Goal: Find specific page/section: Find specific page/section

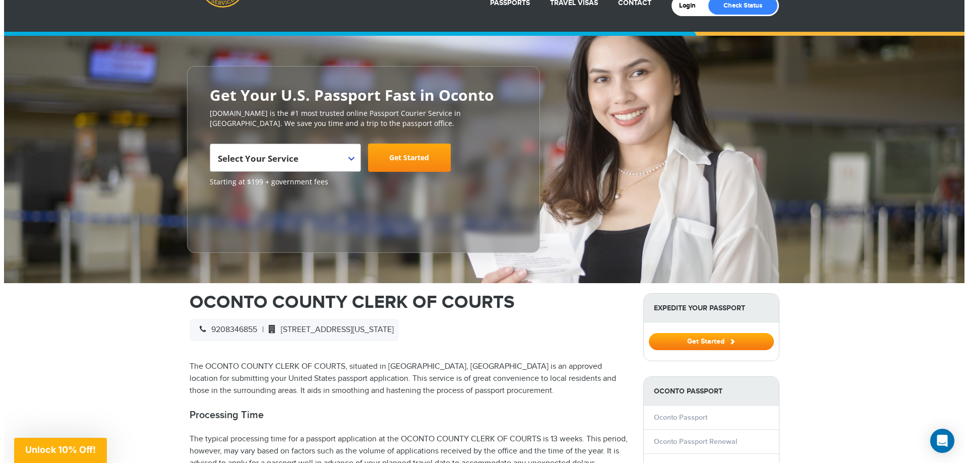
scroll to position [252, 0]
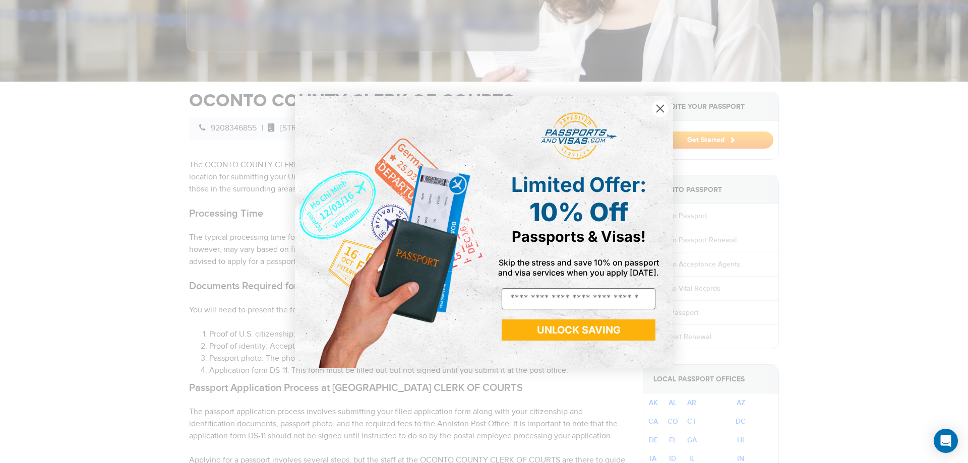
click at [658, 104] on circle "Close dialog" at bounding box center [660, 108] width 17 height 17
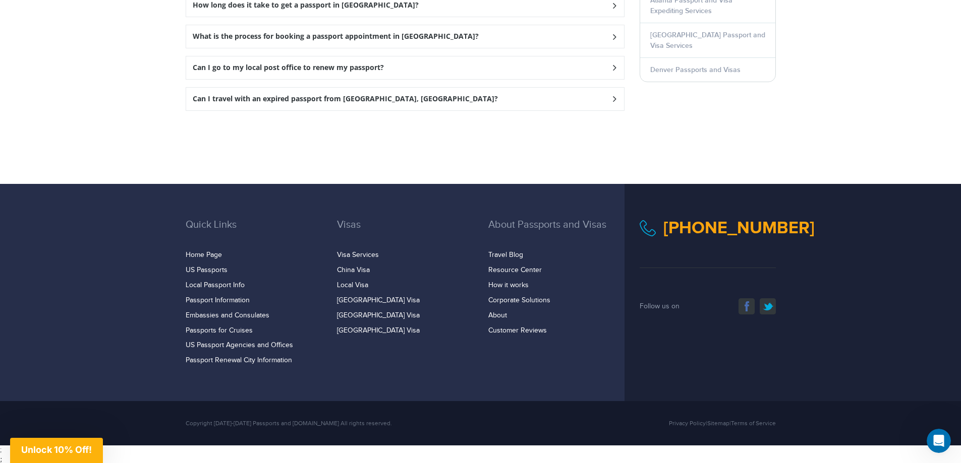
scroll to position [1492, 0]
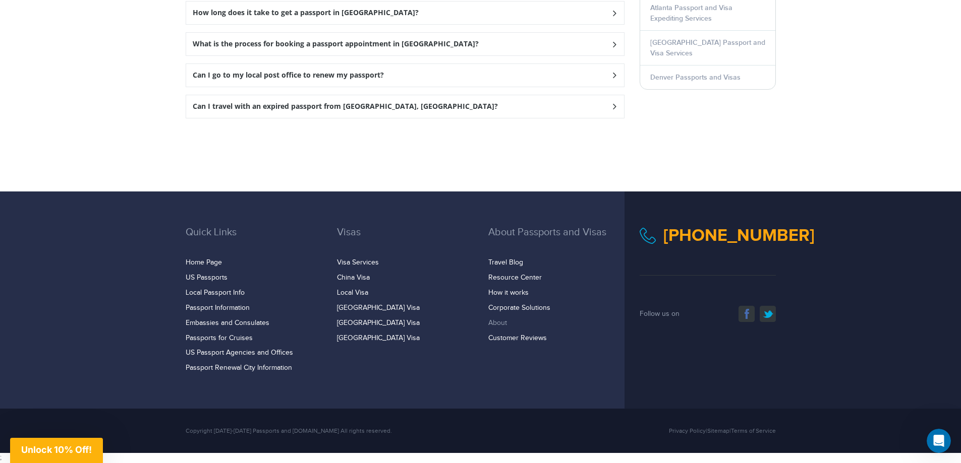
click at [498, 322] on link "About" at bounding box center [497, 323] width 19 height 8
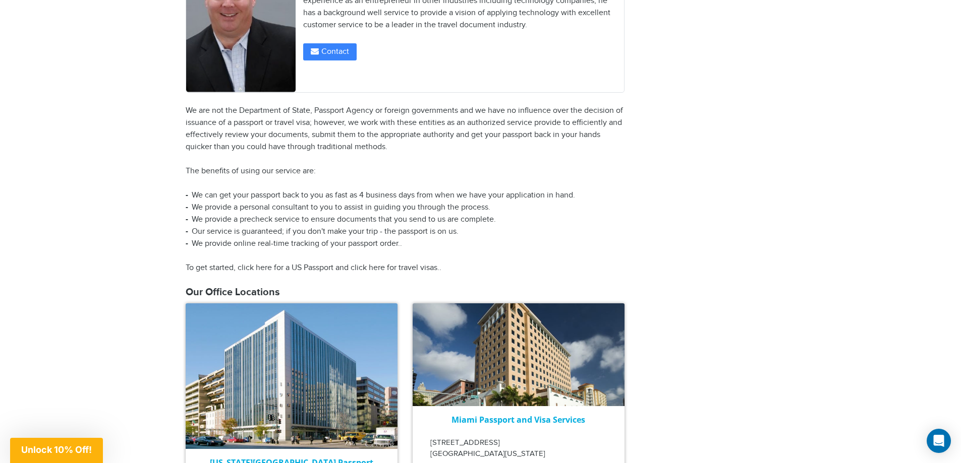
scroll to position [1210, 0]
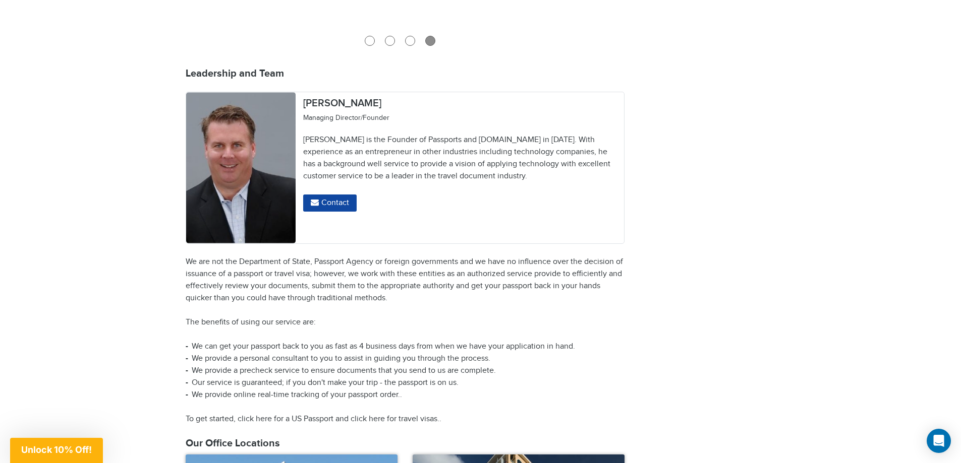
click at [326, 195] on button "Contact" at bounding box center [329, 203] width 53 height 17
